Goal: Navigation & Orientation: Find specific page/section

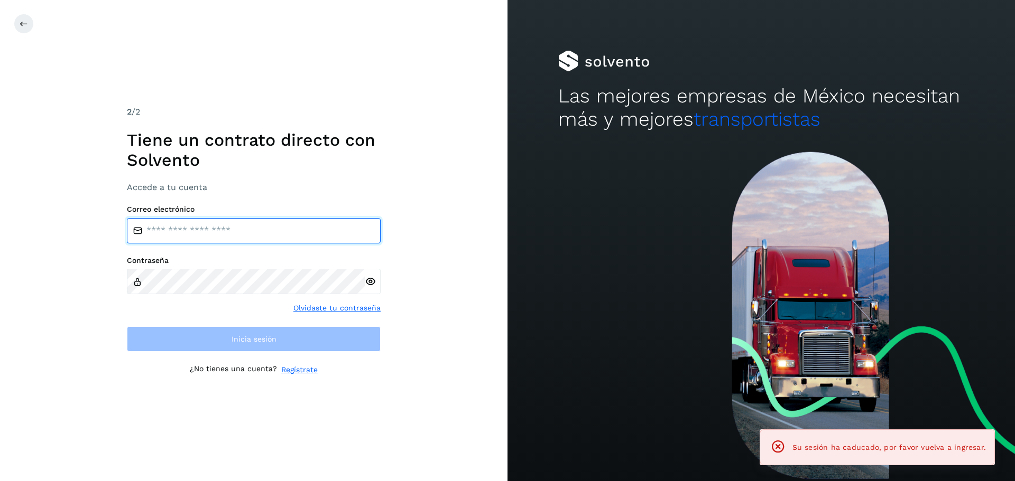
type input "**********"
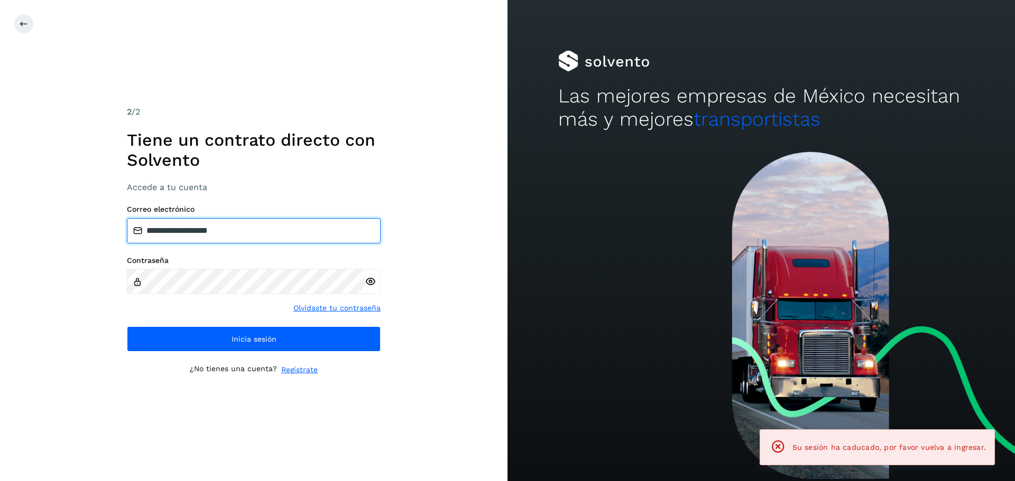
click at [234, 227] on input "**********" at bounding box center [254, 230] width 254 height 25
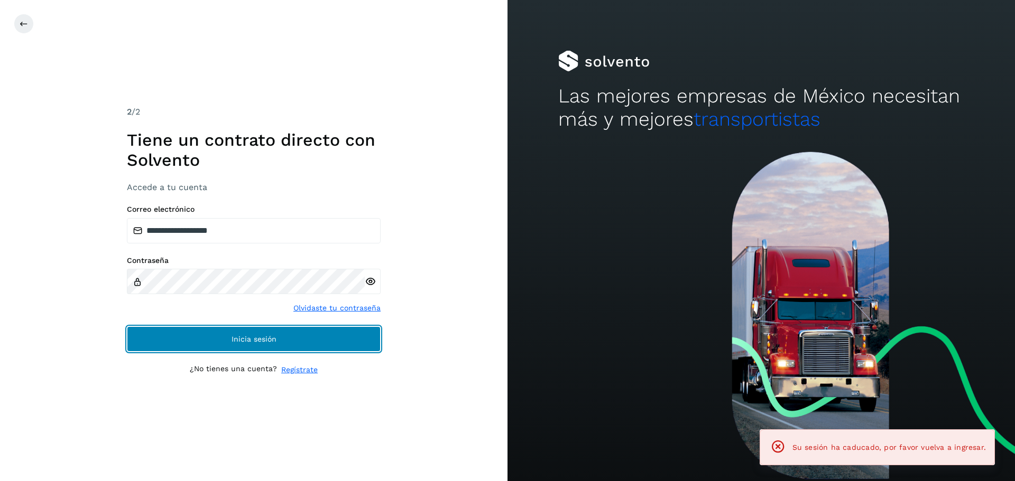
click at [267, 337] on span "Inicia sesión" at bounding box center [253, 339] width 45 height 7
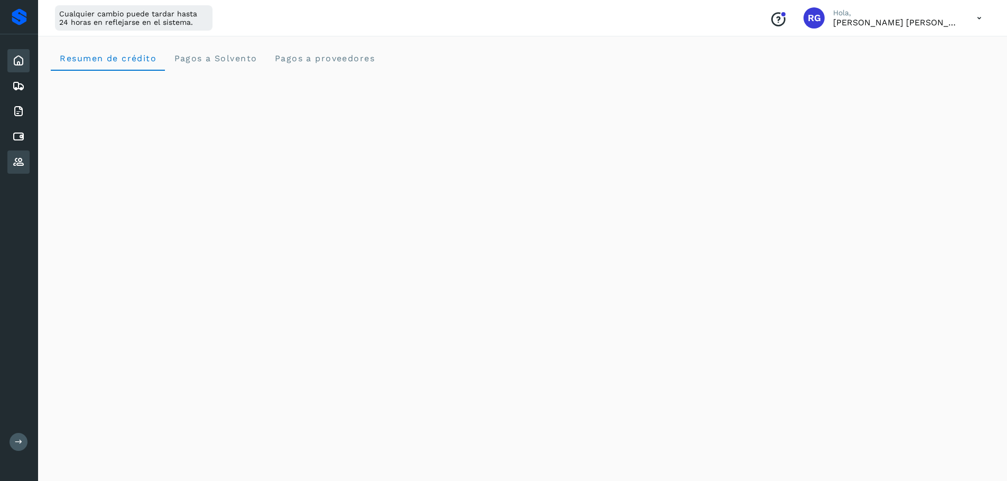
click at [13, 161] on icon at bounding box center [18, 162] width 13 height 13
